Goal: Task Accomplishment & Management: Manage account settings

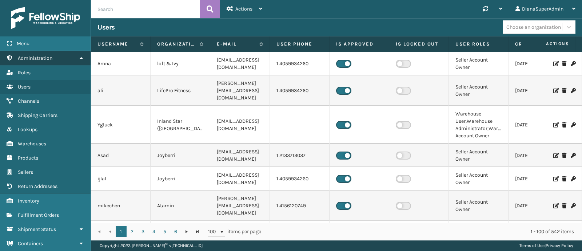
click at [50, 61] on link "Administration" at bounding box center [45, 58] width 91 height 14
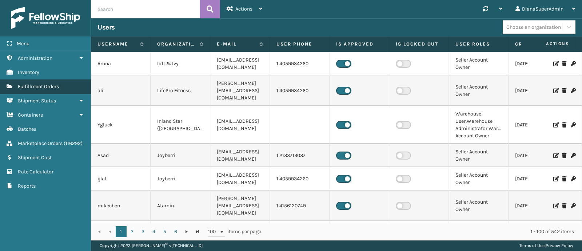
click at [52, 88] on span "Fulfillment Orders" at bounding box center [38, 86] width 41 height 6
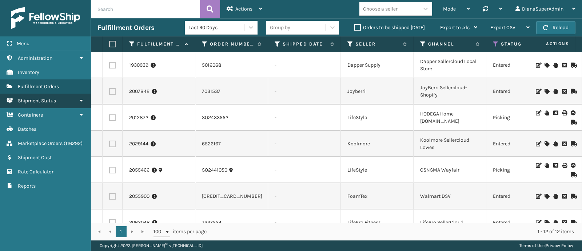
click at [55, 100] on span "Shipment Status" at bounding box center [37, 101] width 38 height 6
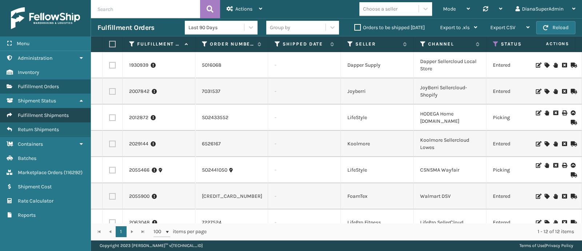
click at [55, 110] on link "Fulfillment Shipments" at bounding box center [45, 115] width 91 height 14
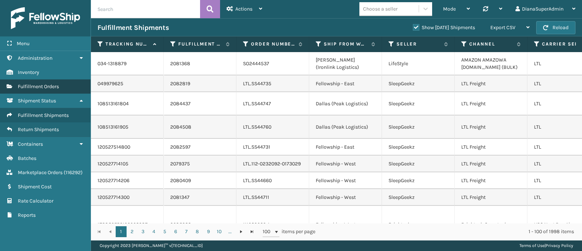
click at [53, 86] on span "Fulfillment Orders" at bounding box center [38, 86] width 41 height 6
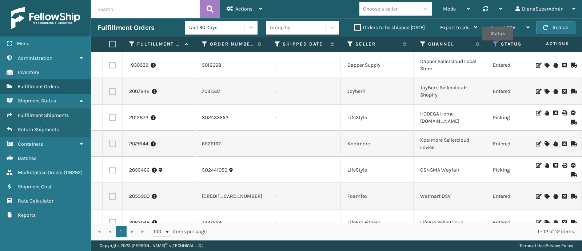
click at [498, 46] on icon at bounding box center [496, 44] width 6 height 7
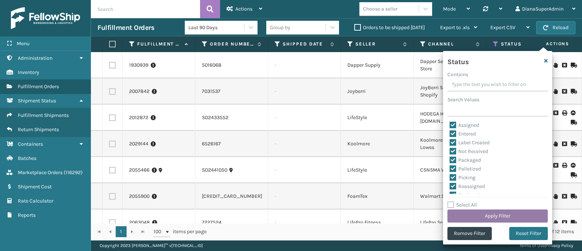
click at [517, 214] on button "Apply Filter" at bounding box center [498, 215] width 100 height 13
